Goal: Information Seeking & Learning: Learn about a topic

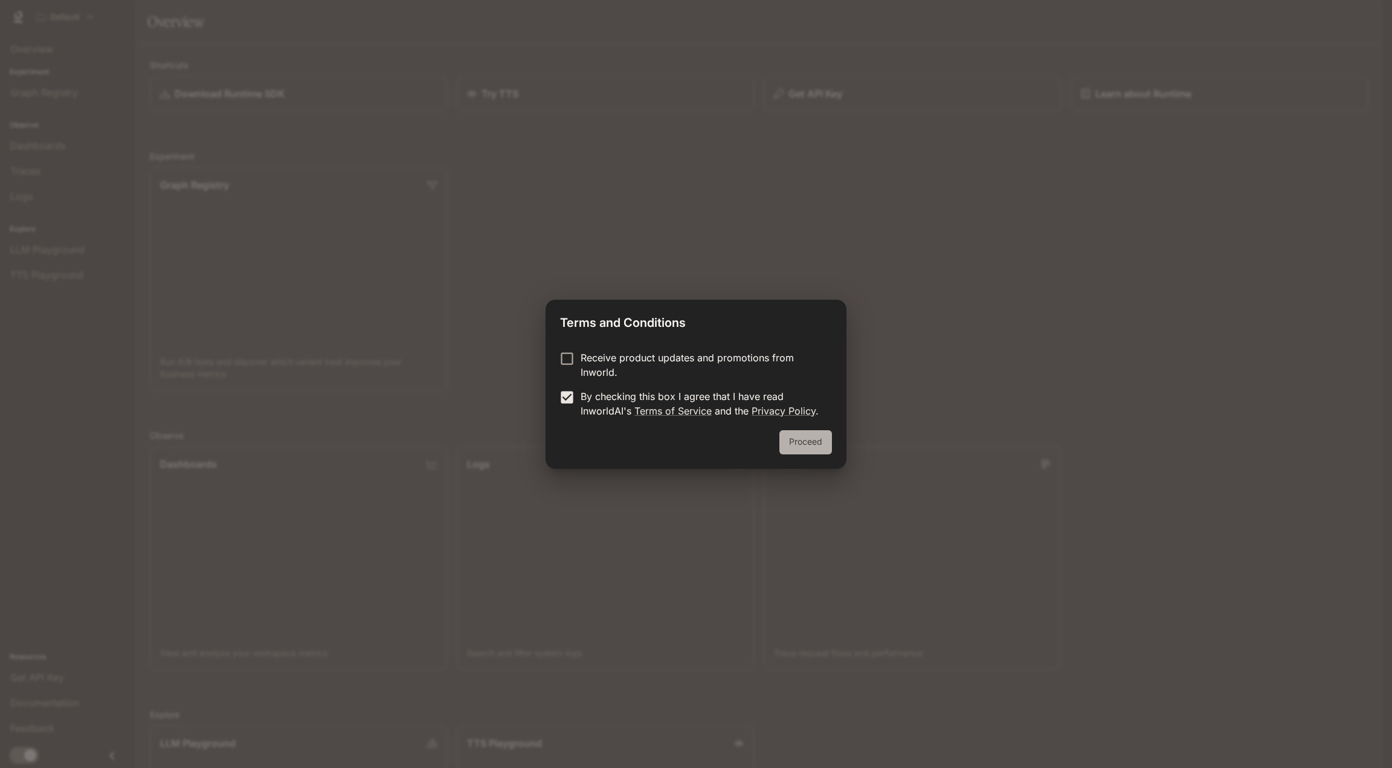
click at [821, 451] on button "Proceed" at bounding box center [805, 442] width 53 height 24
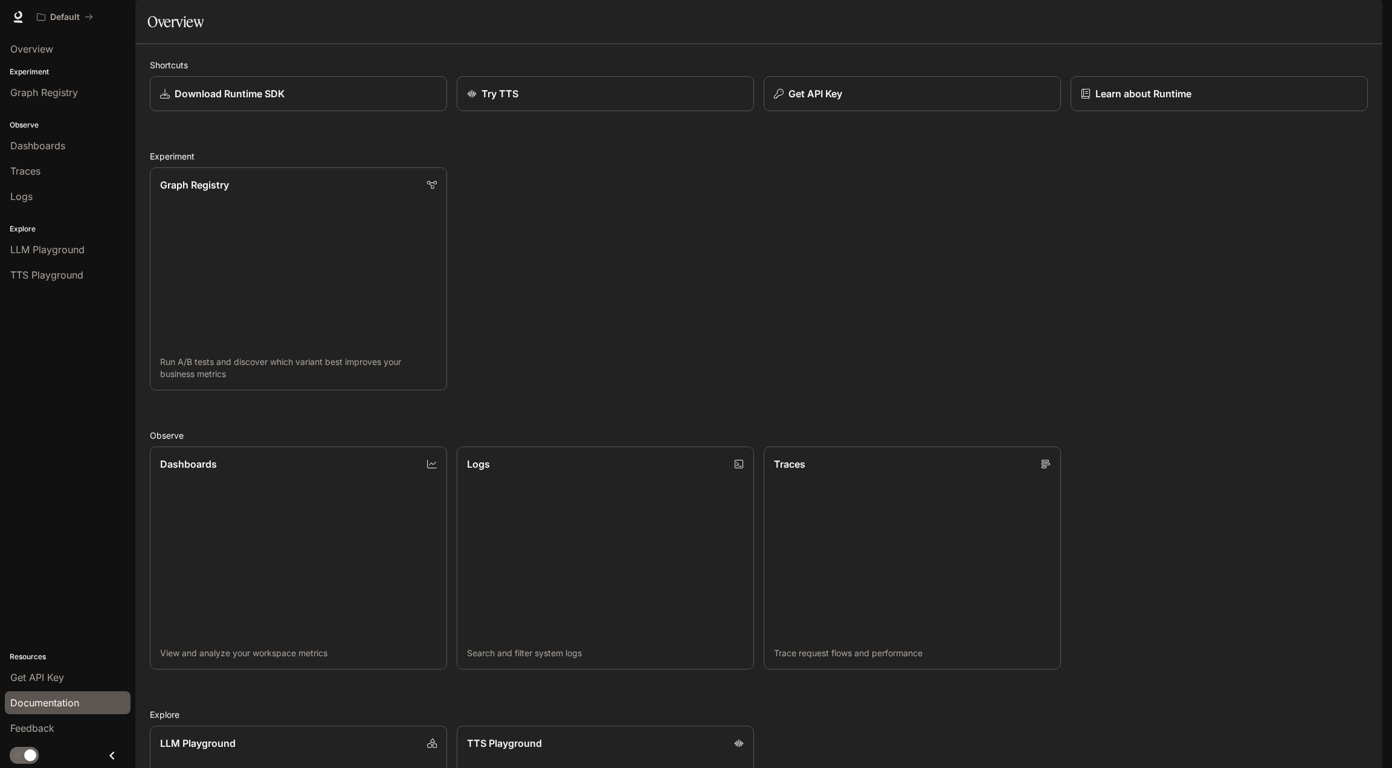
click at [45, 696] on span "Documentation" at bounding box center [44, 702] width 69 height 14
